Goal: Navigation & Orientation: Find specific page/section

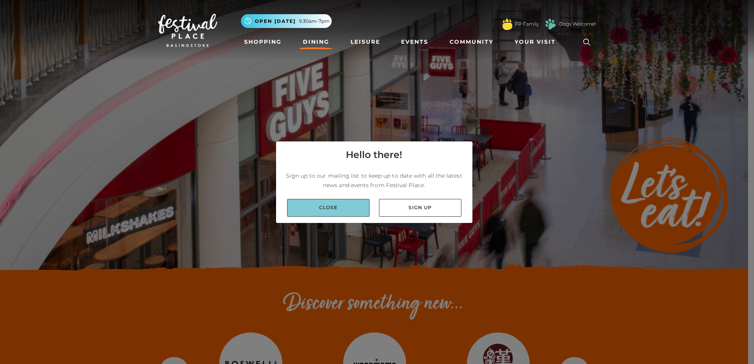
click at [322, 206] on link "Close" at bounding box center [328, 208] width 82 height 18
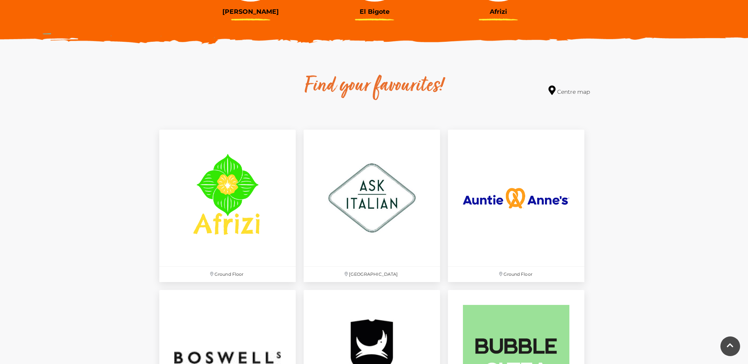
scroll to position [276, 0]
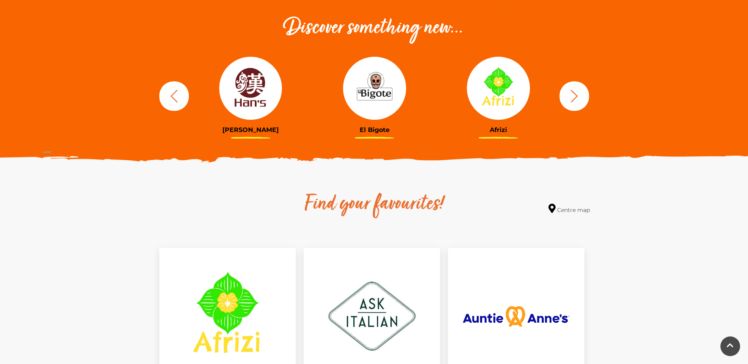
click at [244, 129] on h3 "[PERSON_NAME]" at bounding box center [251, 129] width 112 height 7
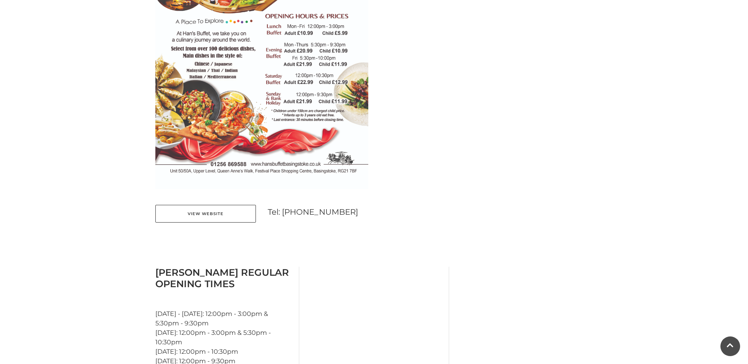
scroll to position [473, 0]
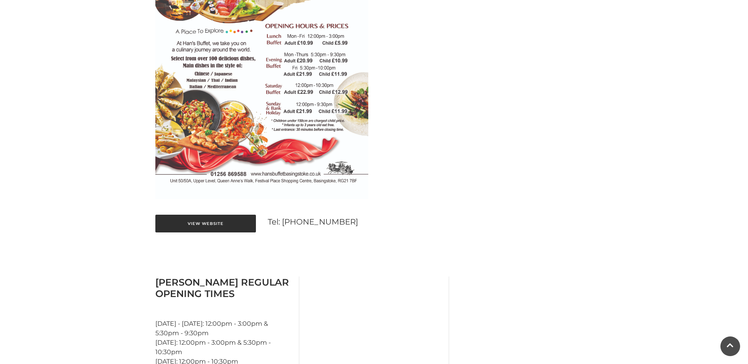
click at [216, 225] on link "View Website" at bounding box center [205, 224] width 101 height 18
